Goal: Navigation & Orientation: Understand site structure

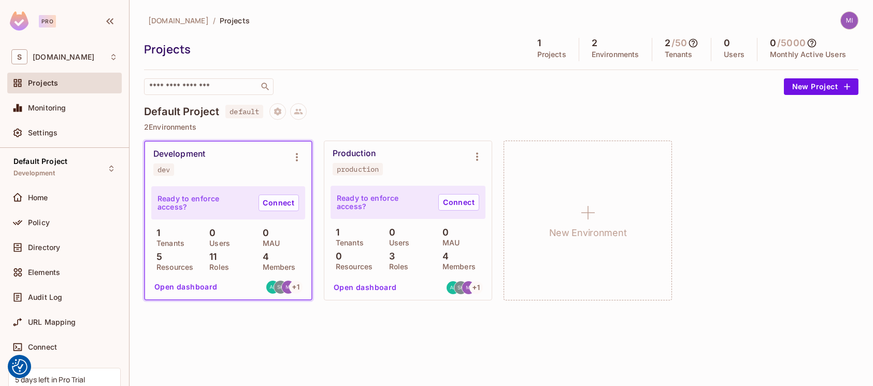
click at [160, 112] on h4 "Default Project" at bounding box center [181, 111] width 75 height 12
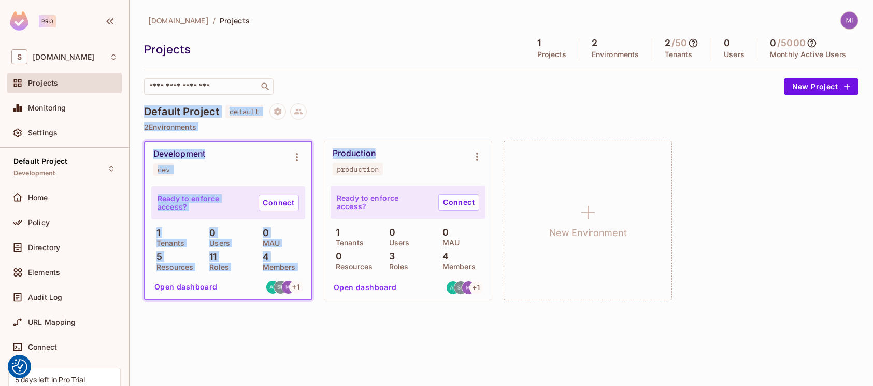
drag, startPoint x: 160, startPoint y: 112, endPoint x: 390, endPoint y: 132, distance: 230.4
click at [390, 132] on div "Default Project default 2 Environments Development dev Ready to enforce access?…" at bounding box center [501, 207] width 715 height 208
click at [390, 124] on p "2 Environments" at bounding box center [501, 127] width 715 height 8
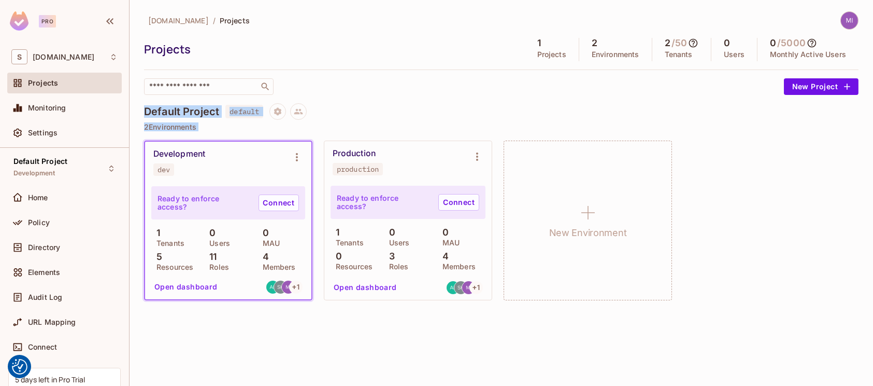
drag, startPoint x: 390, startPoint y: 124, endPoint x: 162, endPoint y: 112, distance: 227.8
click at [162, 112] on div "Default Project default 2 Environments Development dev Ready to enforce access?…" at bounding box center [501, 207] width 715 height 208
click at [162, 112] on h4 "Default Project" at bounding box center [181, 111] width 75 height 12
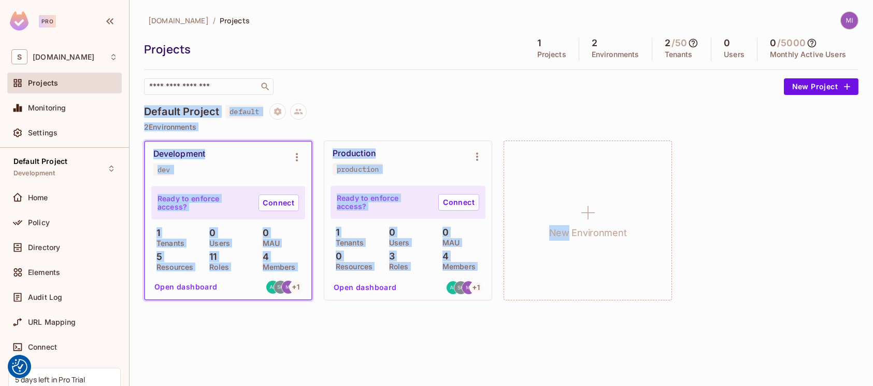
drag, startPoint x: 162, startPoint y: 112, endPoint x: 480, endPoint y: 297, distance: 367.6
click at [480, 297] on div "Default Project default 2 Environments Development dev Ready to enforce access?…" at bounding box center [501, 207] width 715 height 208
click at [480, 302] on div "Default Project default 2 Environments Development dev Ready to enforce access?…" at bounding box center [501, 207] width 715 height 208
drag, startPoint x: 480, startPoint y: 302, endPoint x: 164, endPoint y: 106, distance: 372.1
click at [164, 106] on div "Default Project default 2 Environments Development dev Ready to enforce access?…" at bounding box center [501, 207] width 715 height 208
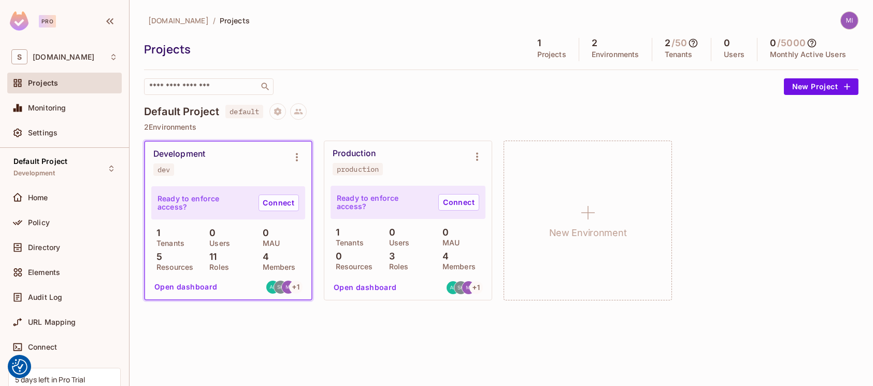
click at [156, 42] on div "Projects" at bounding box center [332, 49] width 376 height 16
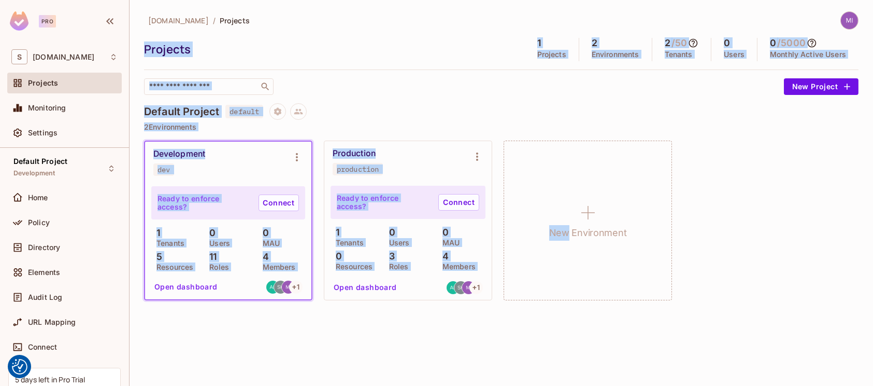
drag, startPoint x: 156, startPoint y: 42, endPoint x: 472, endPoint y: 320, distance: 420.4
click at [472, 320] on div "[DOMAIN_NAME] / Projects Projects 1 Projects 2 Environments 2 / 50 Tenants 0 Us…" at bounding box center [502, 193] width 744 height 386
